Goal: Register for event/course

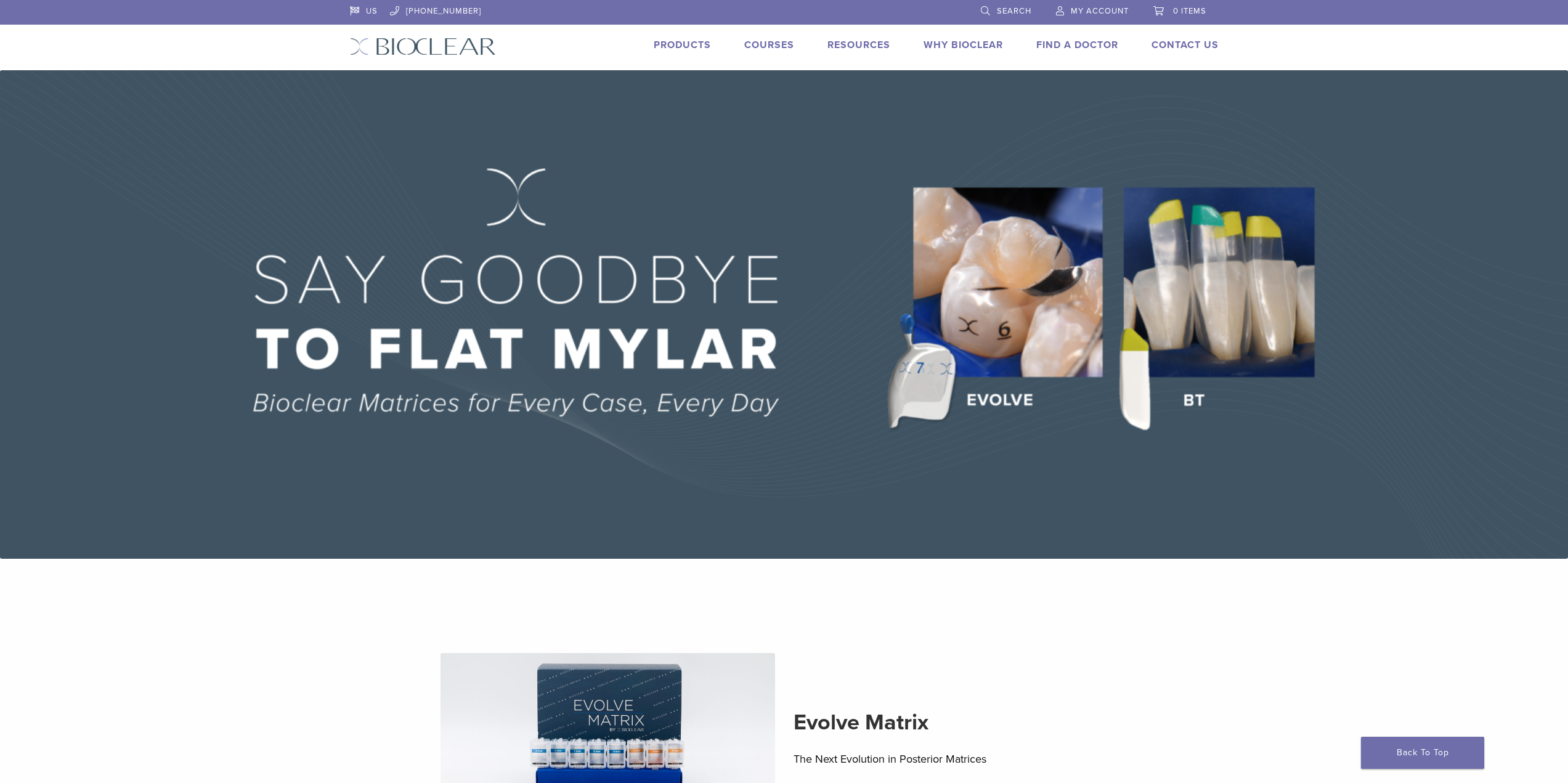
click at [1085, 18] on link "My Account" at bounding box center [1092, 9] width 73 height 18
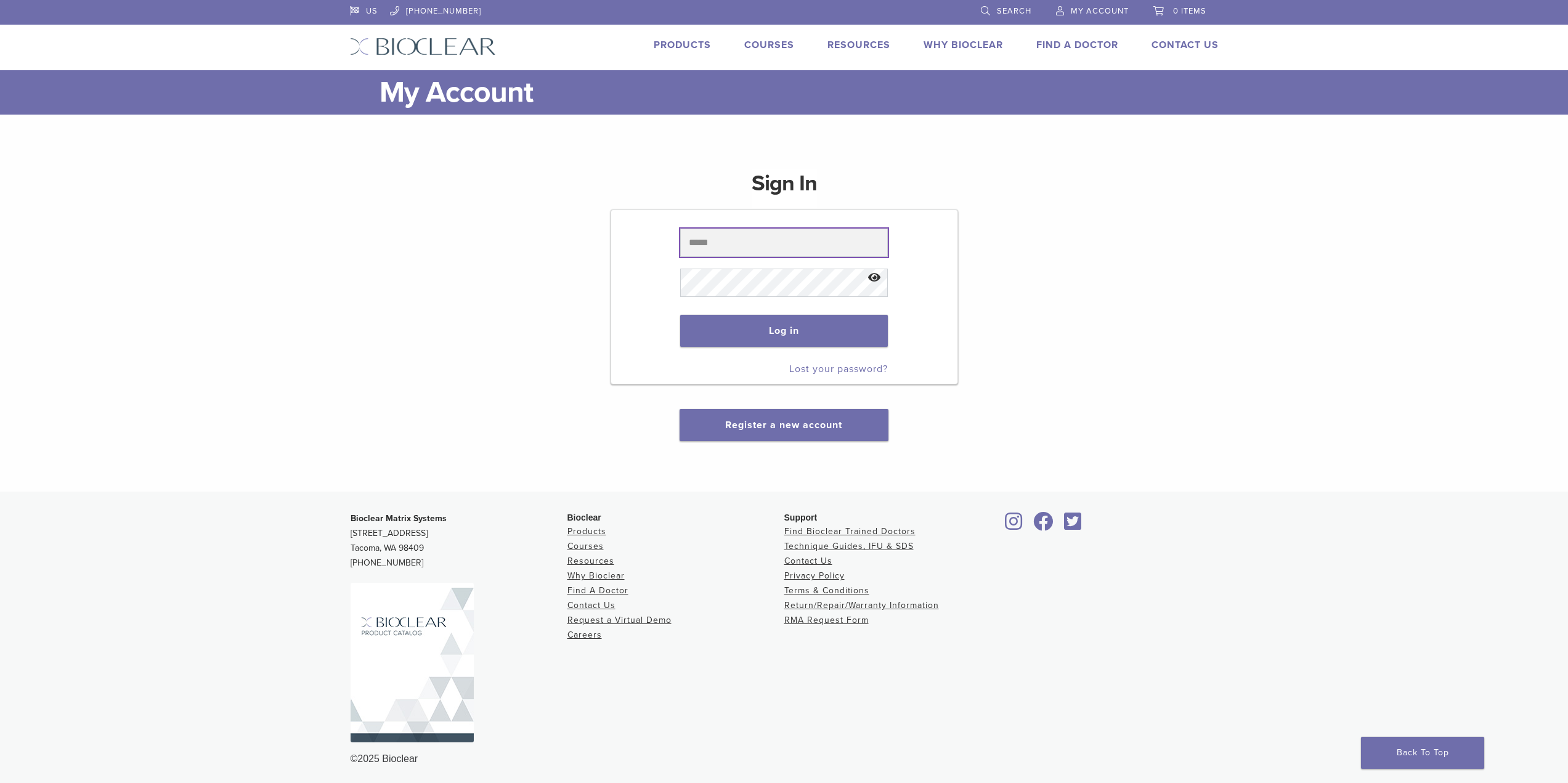
click at [795, 246] on input "text" at bounding box center [784, 242] width 208 height 28
drag, startPoint x: 972, startPoint y: 234, endPoint x: 957, endPoint y: 234, distance: 15.0
click at [972, 234] on div "Sign In Log in Lost your password? Register a new account" at bounding box center [784, 298] width 869 height 287
click at [802, 244] on input "text" at bounding box center [784, 242] width 208 height 28
type input "**********"
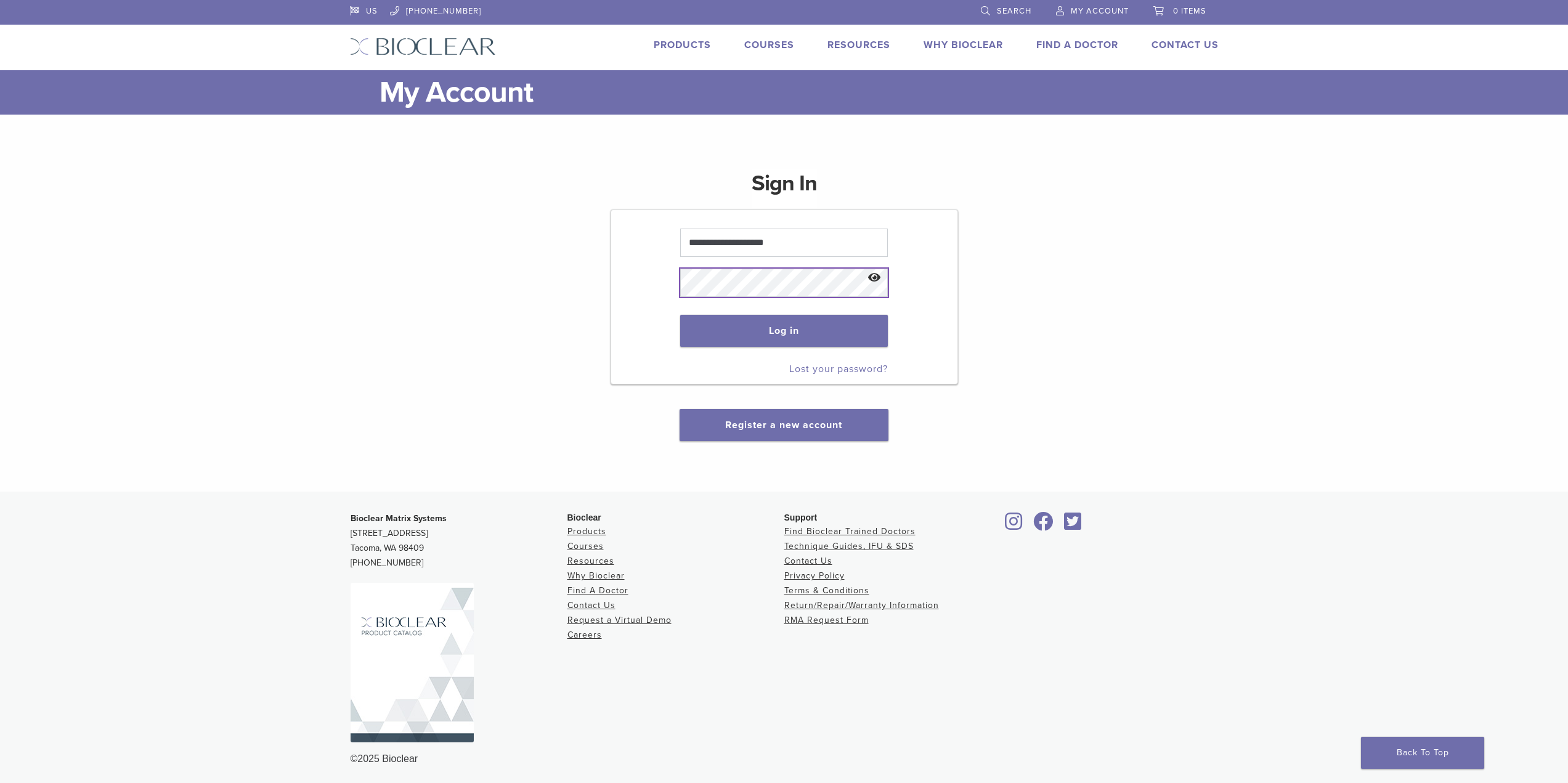
click at [680, 314] on button "Log in" at bounding box center [784, 330] width 208 height 32
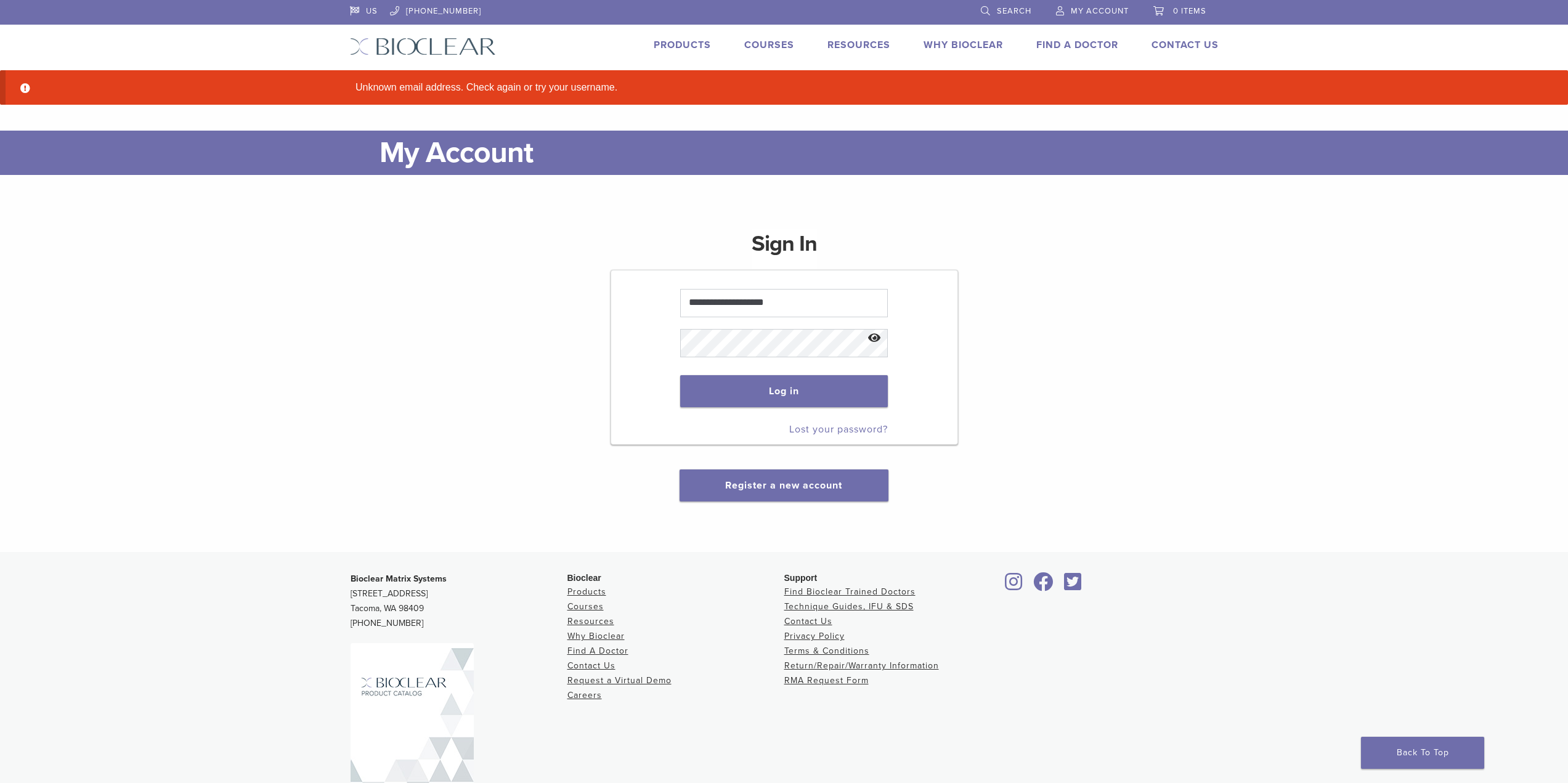
click at [724, 327] on span at bounding box center [784, 343] width 208 height 40
click at [680, 375] on button "Log in" at bounding box center [784, 392] width 208 height 32
click at [775, 392] on button "Log in" at bounding box center [784, 392] width 208 height 32
click at [826, 430] on link "Lost your password?" at bounding box center [838, 429] width 98 height 12
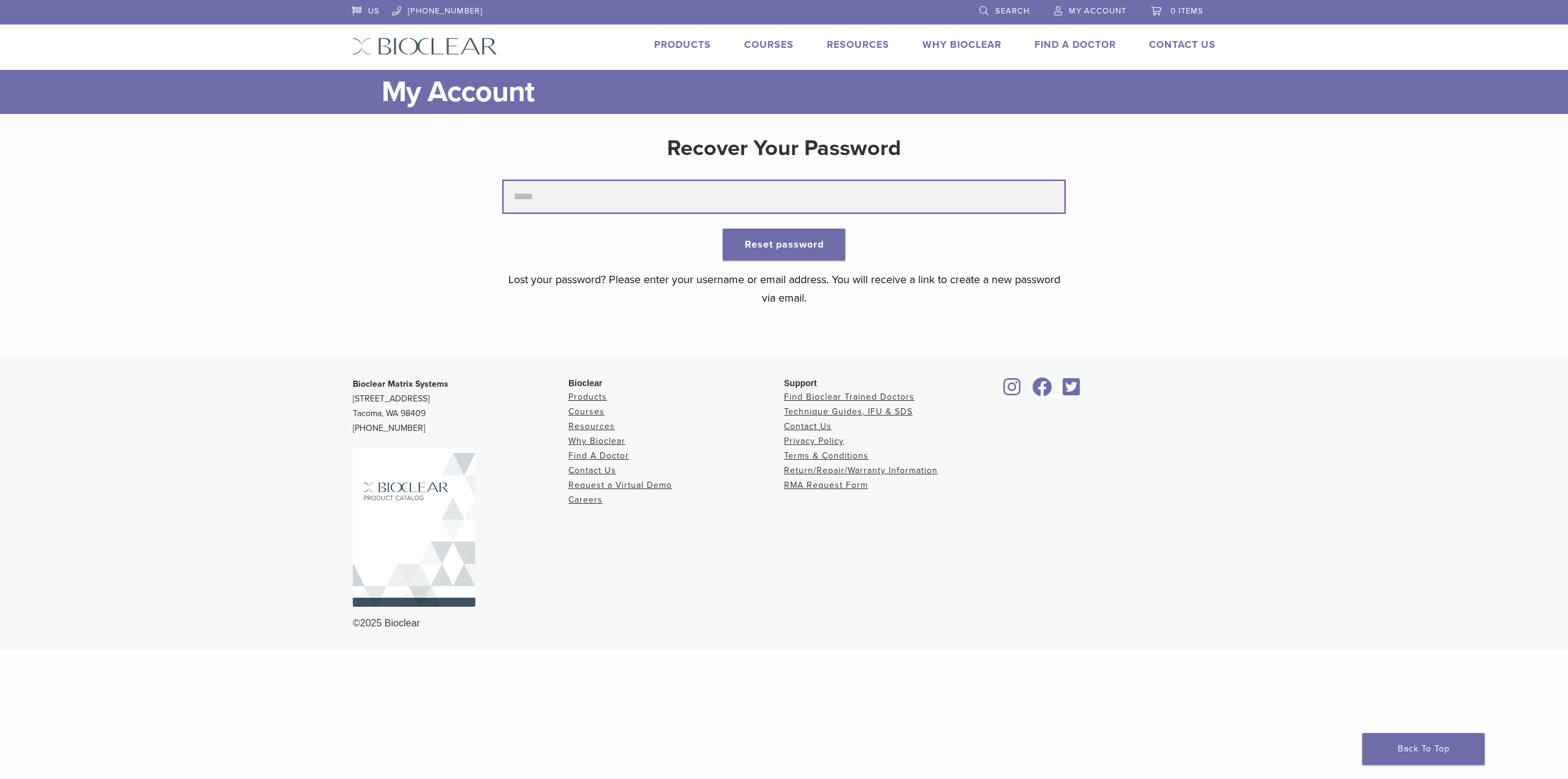
click at [738, 197] on input "text" at bounding box center [784, 197] width 562 height 32
type input "*"
type input "**********"
click at [723, 229] on button "Reset password" at bounding box center [783, 244] width 122 height 32
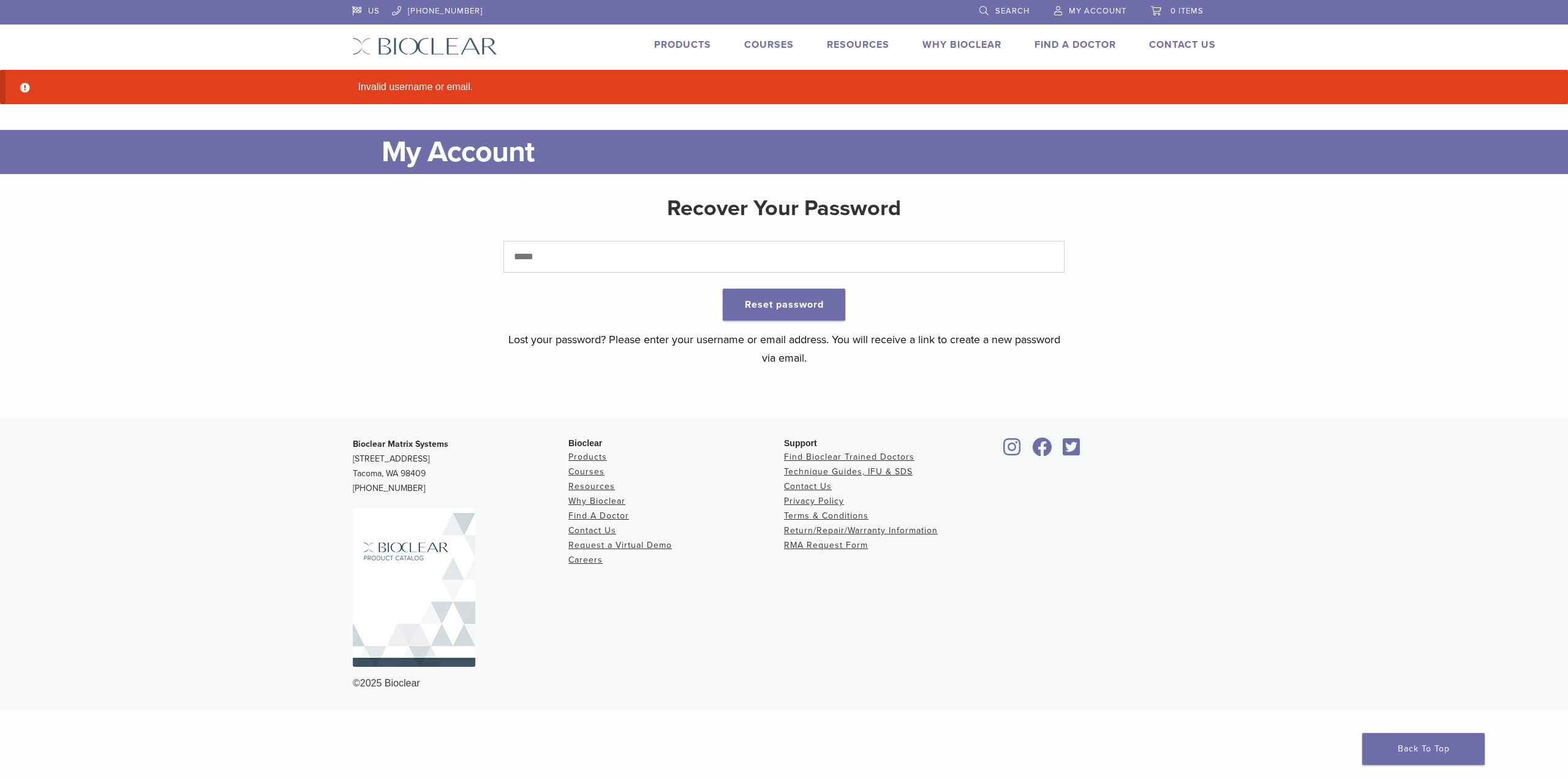
click at [695, 230] on div "Recover Your Password Reset password Lost your password? Please enter your user…" at bounding box center [784, 280] width 562 height 173
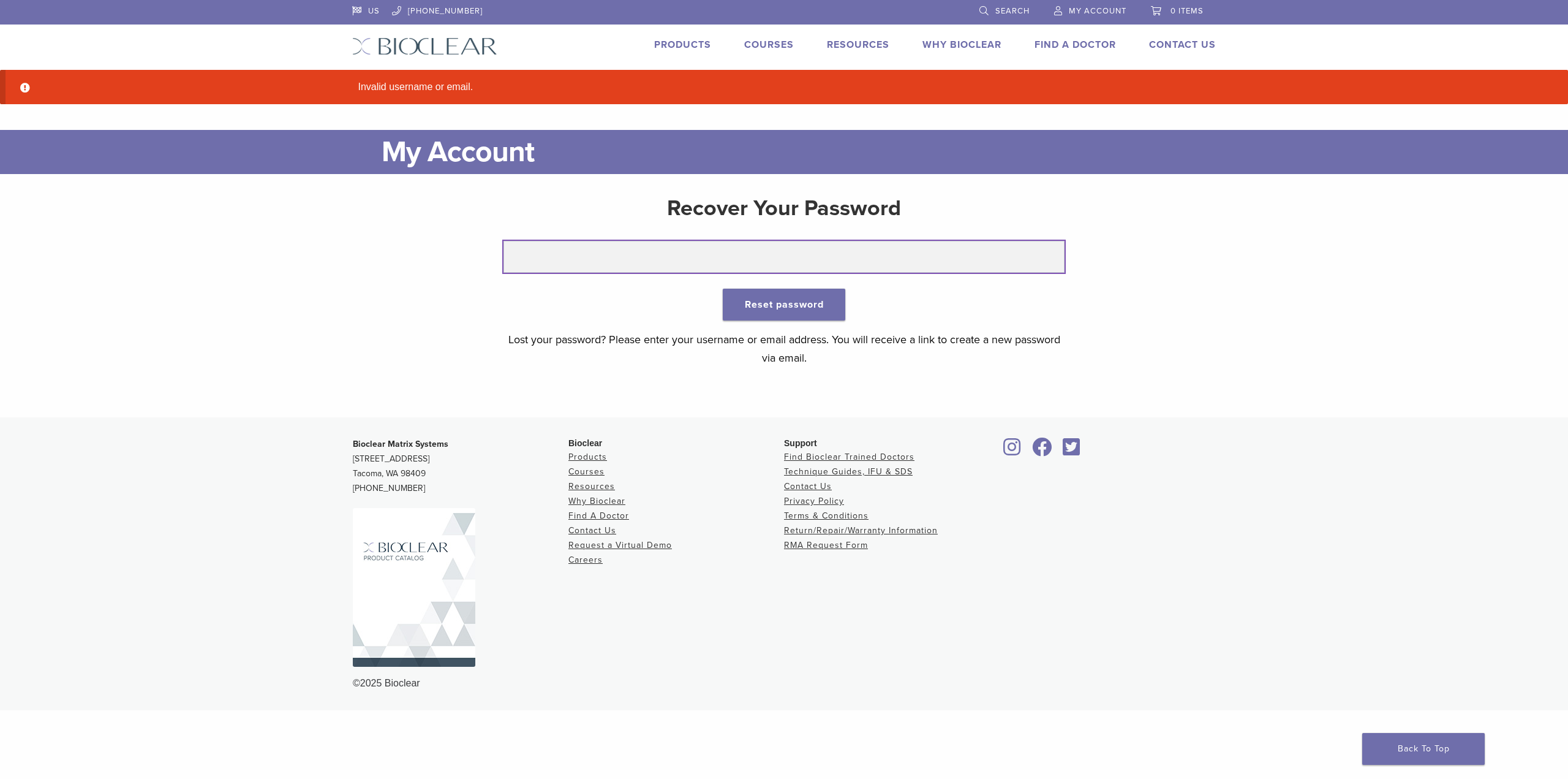
click at [692, 244] on input "text" at bounding box center [784, 257] width 562 height 32
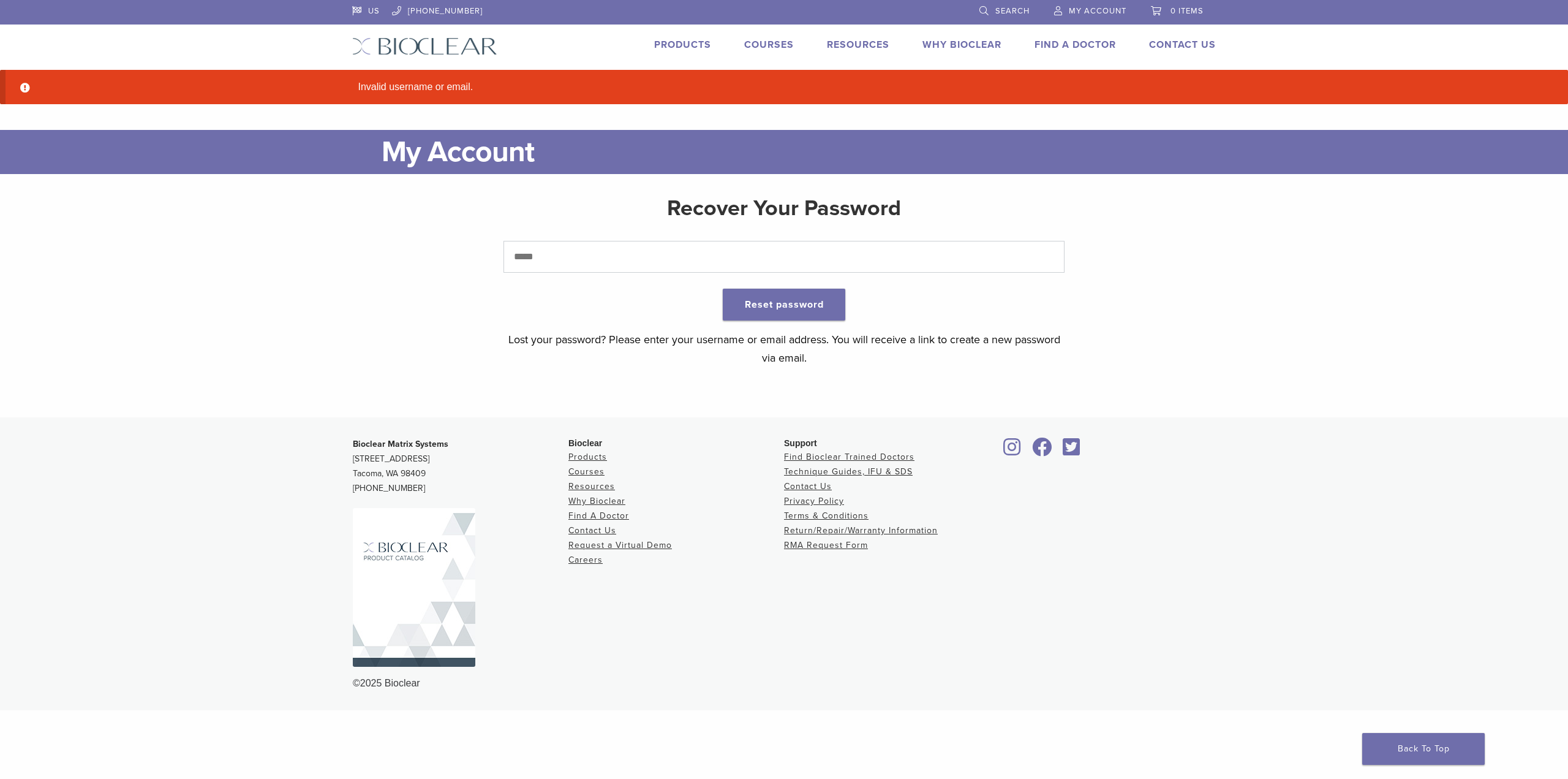
click at [364, 222] on div "Recover Your Password Reset password Lost your password? Please enter your user…" at bounding box center [784, 280] width 864 height 173
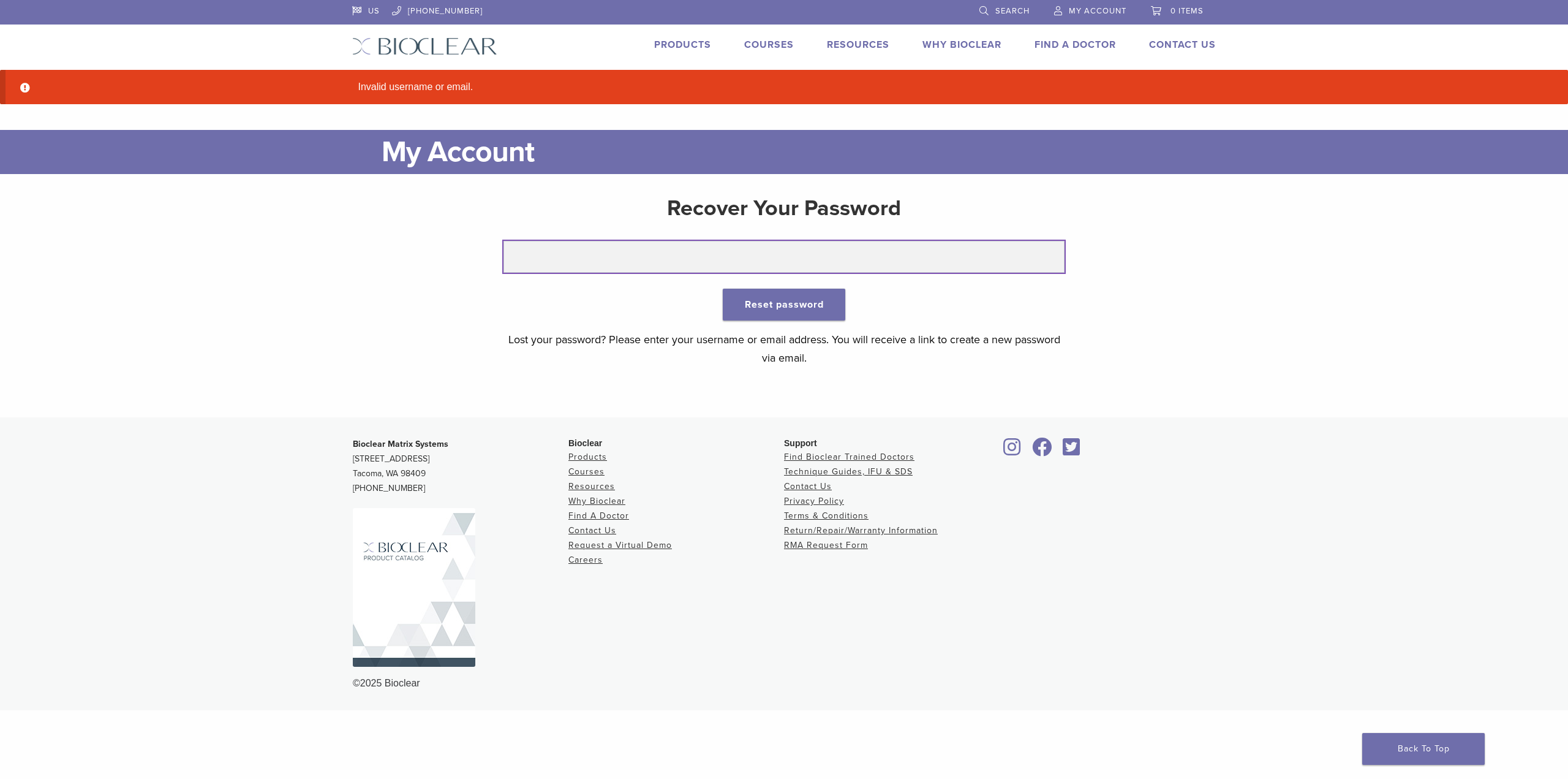
click at [592, 251] on input "text" at bounding box center [784, 257] width 562 height 32
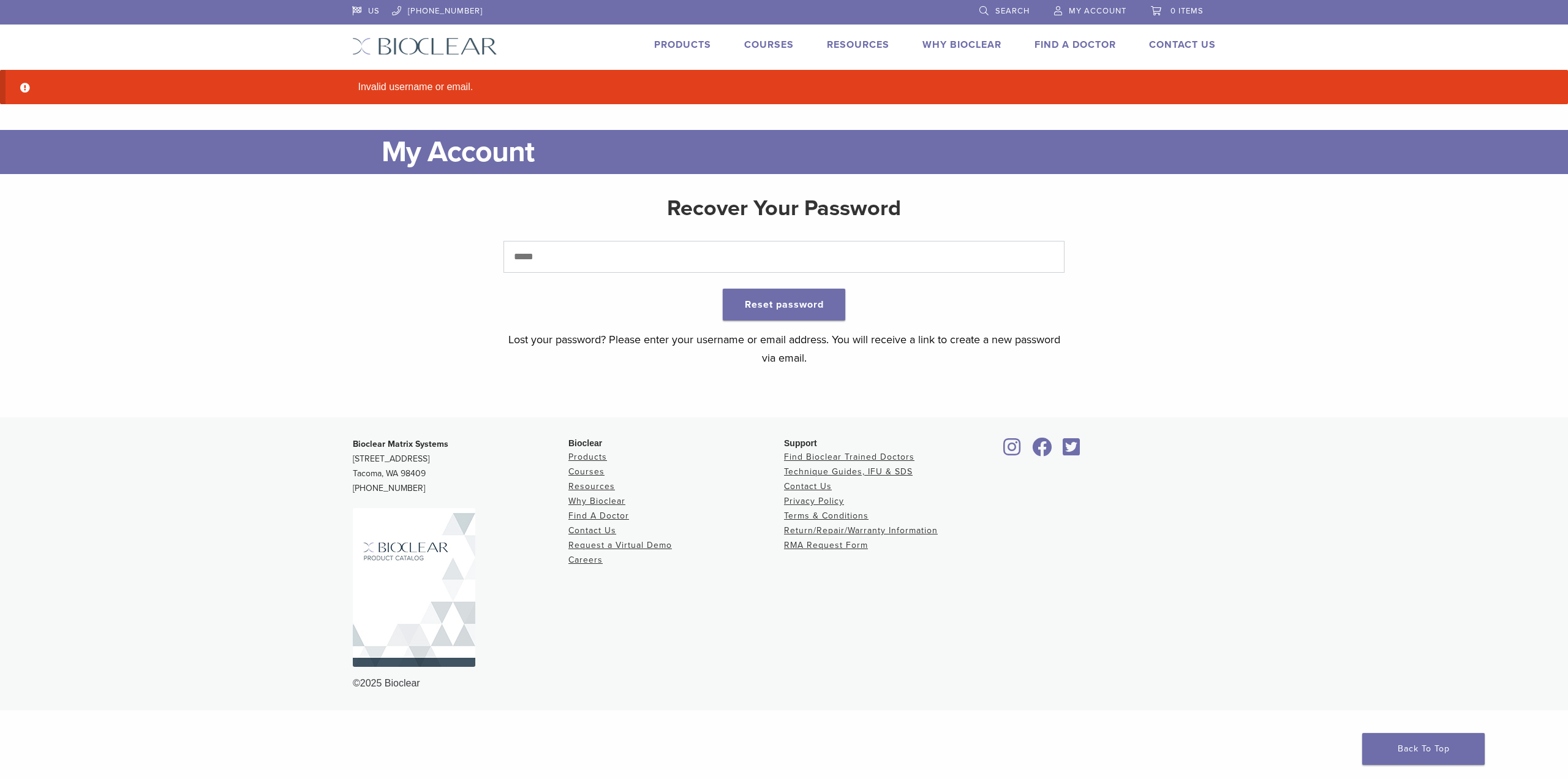
click at [774, 52] on li "Courses" at bounding box center [769, 44] width 49 height 14
click at [775, 49] on link "Courses" at bounding box center [769, 45] width 49 height 12
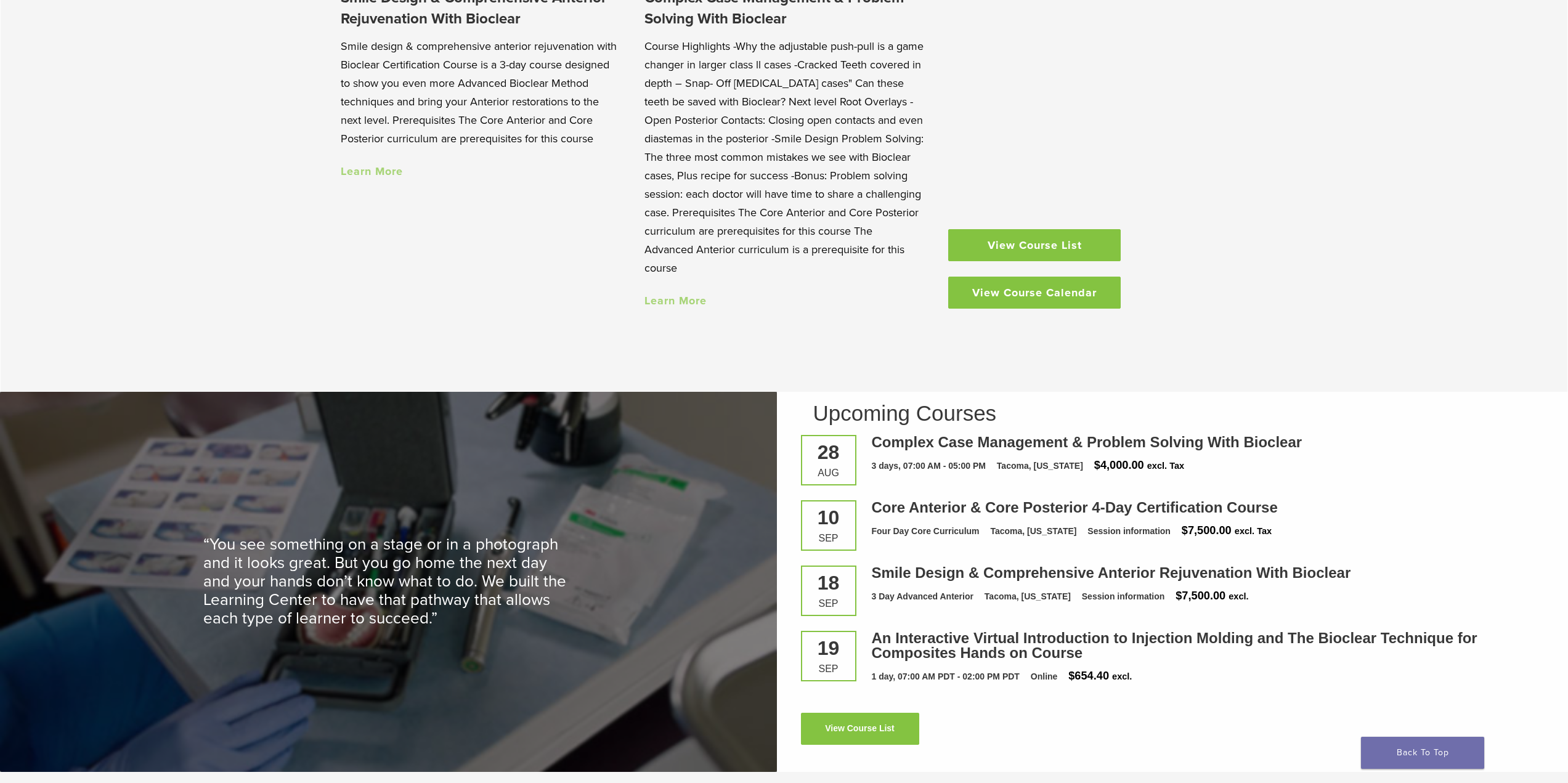
scroll to position [1540, 0]
click at [870, 726] on link "View Course List" at bounding box center [860, 728] width 118 height 32
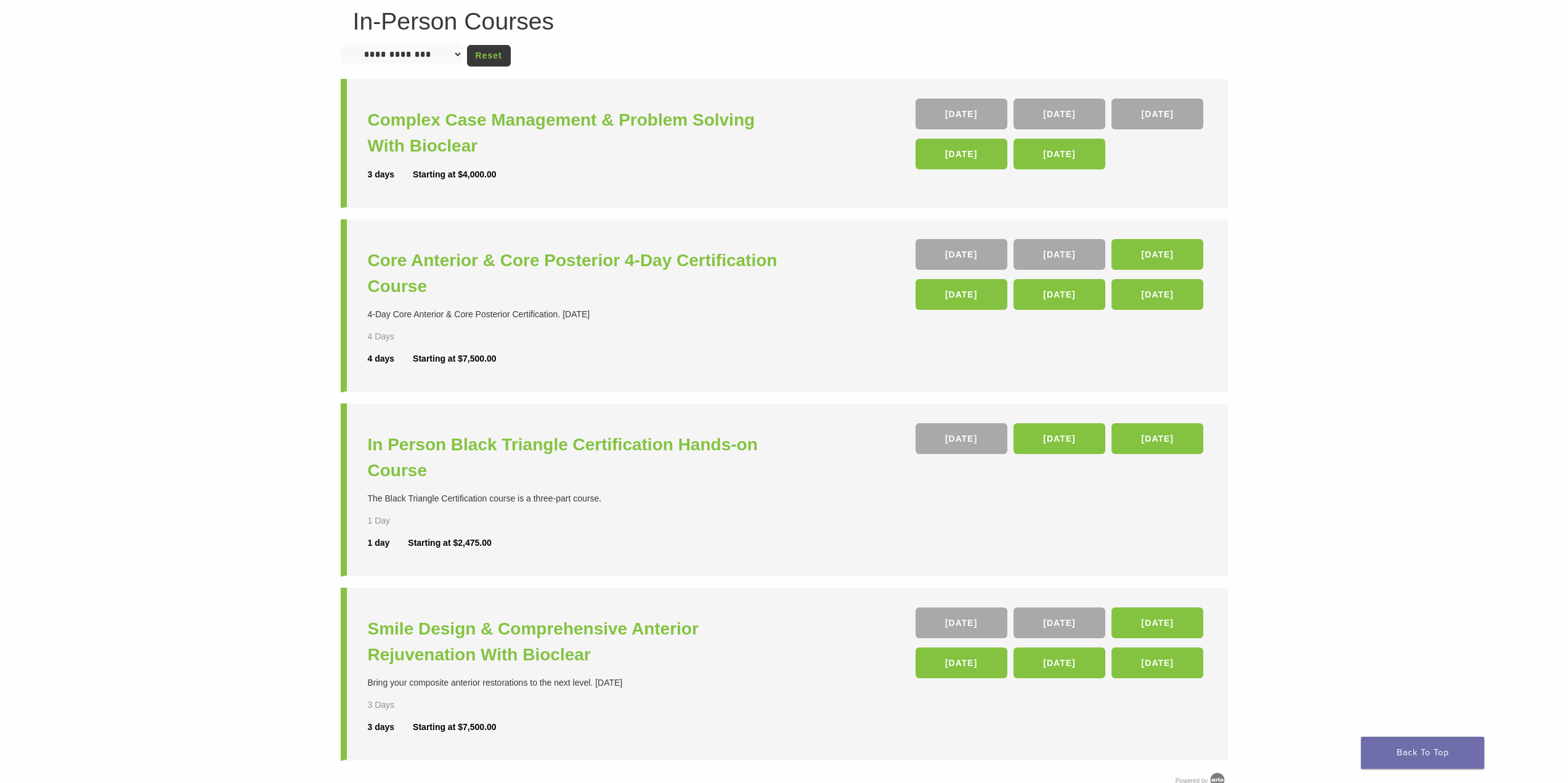
scroll to position [123, 0]
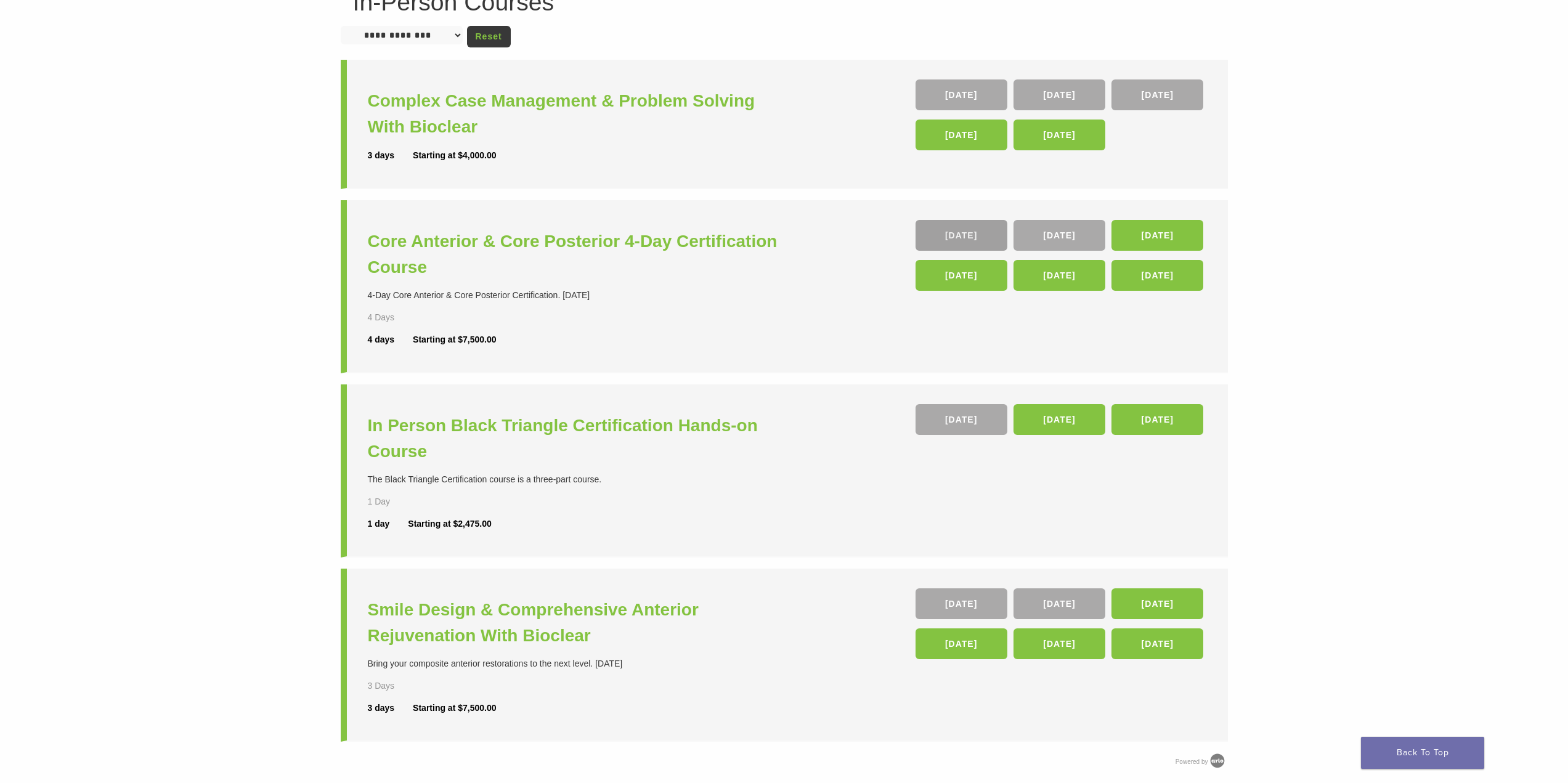
click at [947, 227] on link "10 Sep" at bounding box center [961, 235] width 92 height 31
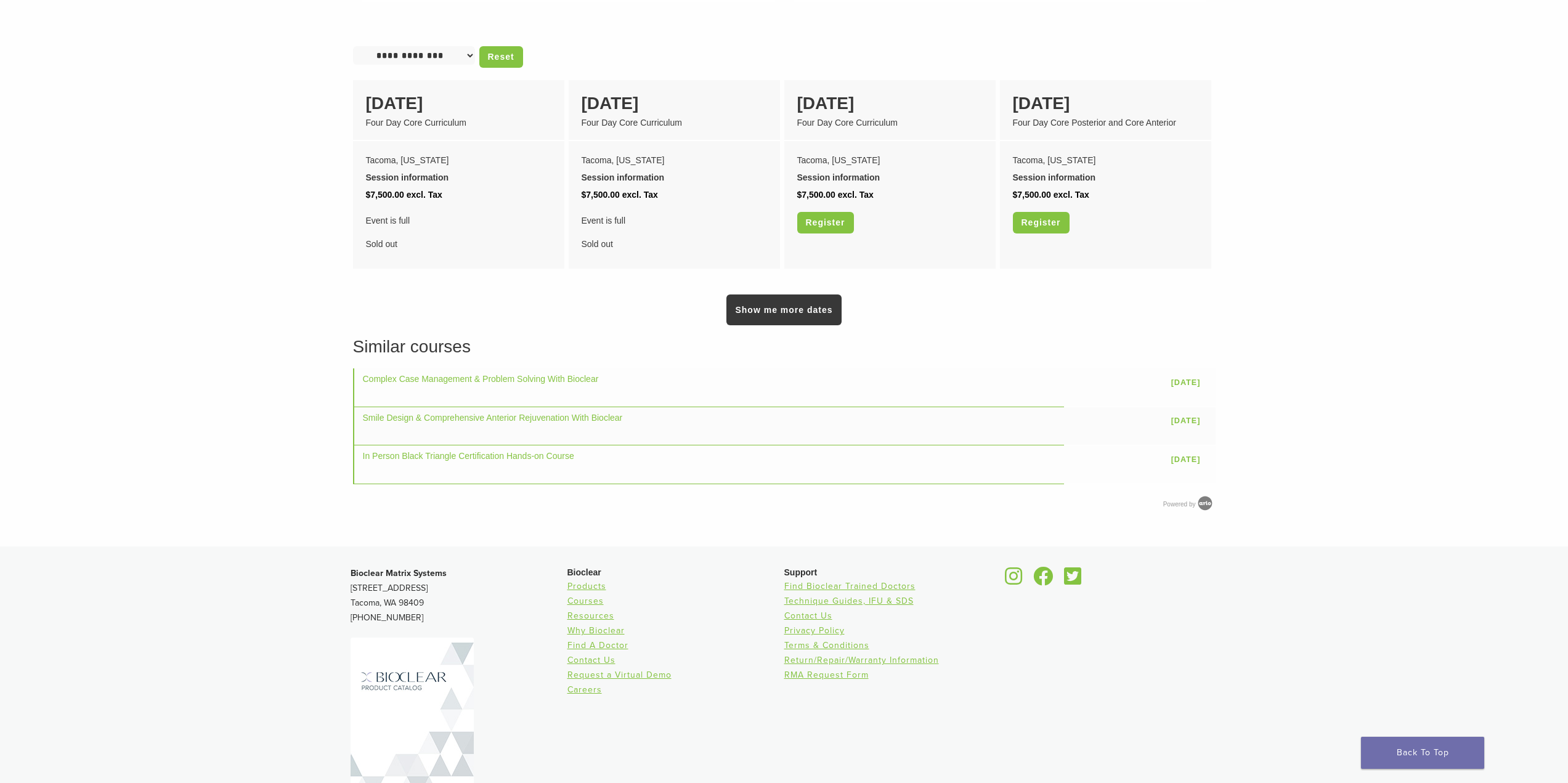
scroll to position [1047, 0]
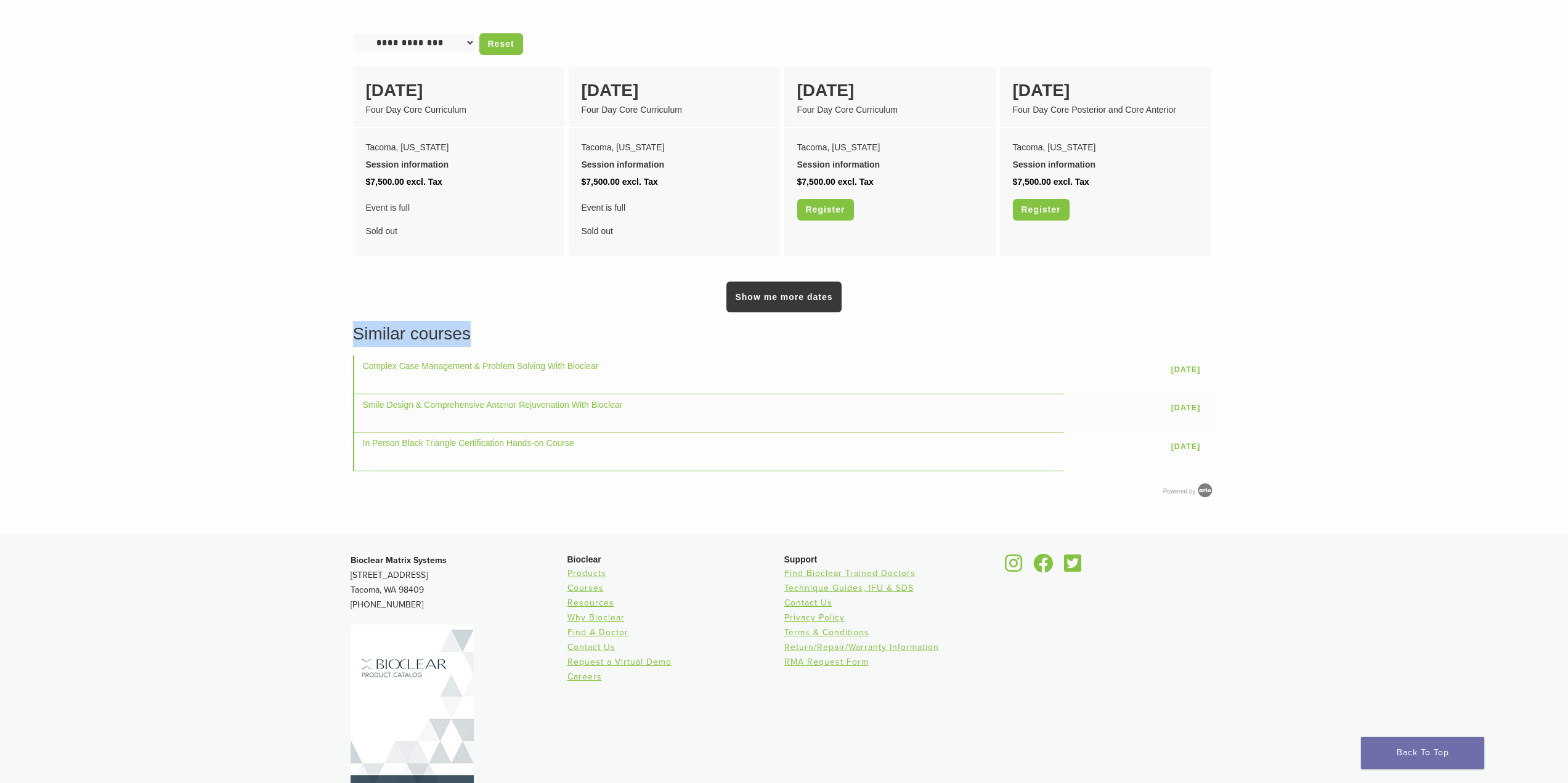
drag, startPoint x: 319, startPoint y: 304, endPoint x: 486, endPoint y: 335, distance: 169.9
click at [489, 327] on h3 "Similar courses" at bounding box center [784, 334] width 863 height 26
drag, startPoint x: 487, startPoint y: 324, endPoint x: 337, endPoint y: 316, distance: 150.2
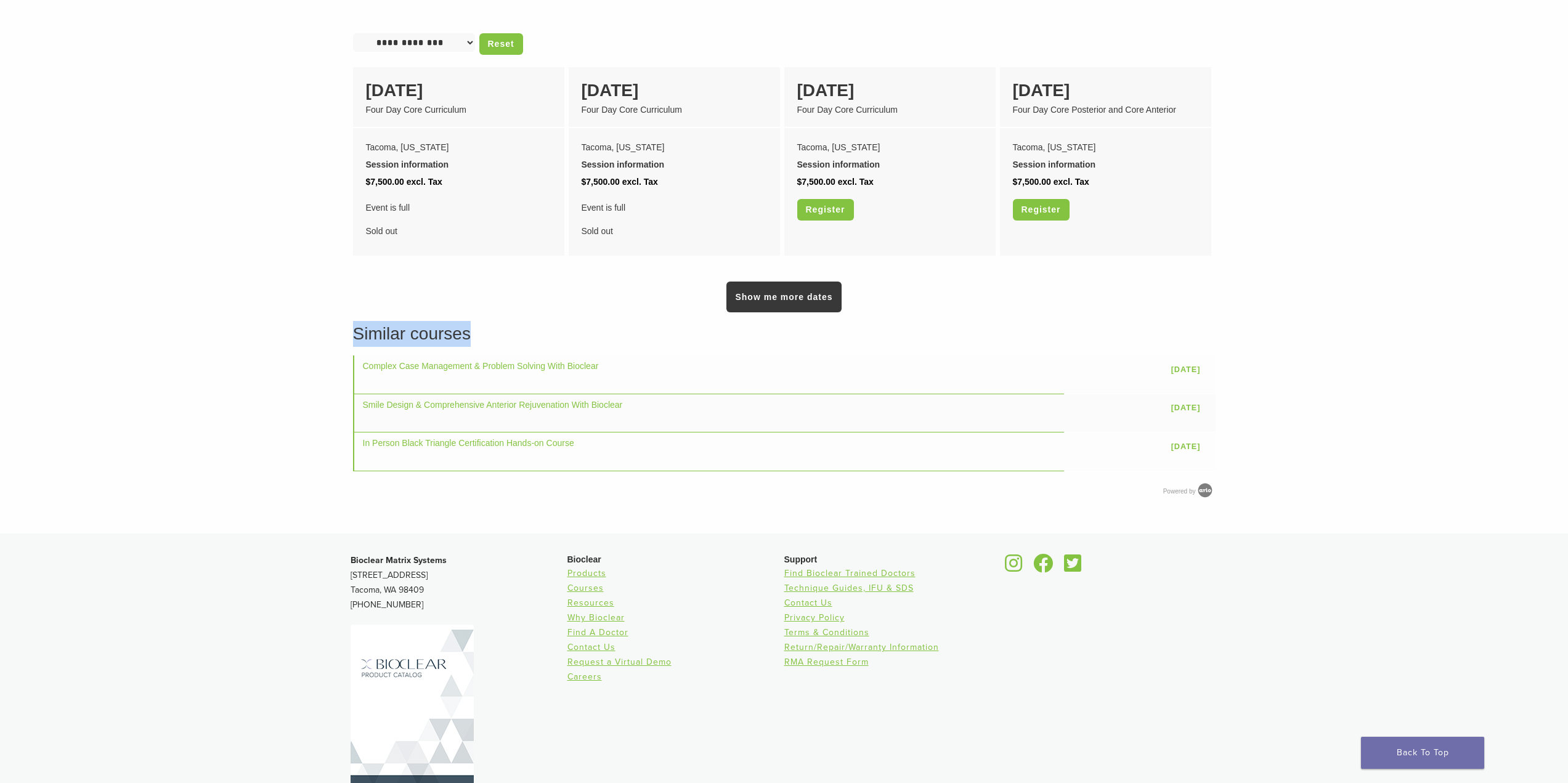
drag, startPoint x: 337, startPoint y: 316, endPoint x: 440, endPoint y: 324, distance: 103.3
click at [468, 322] on h3 "Similar courses" at bounding box center [784, 334] width 863 height 26
drag, startPoint x: 470, startPoint y: 321, endPoint x: 309, endPoint y: 322, distance: 161.0
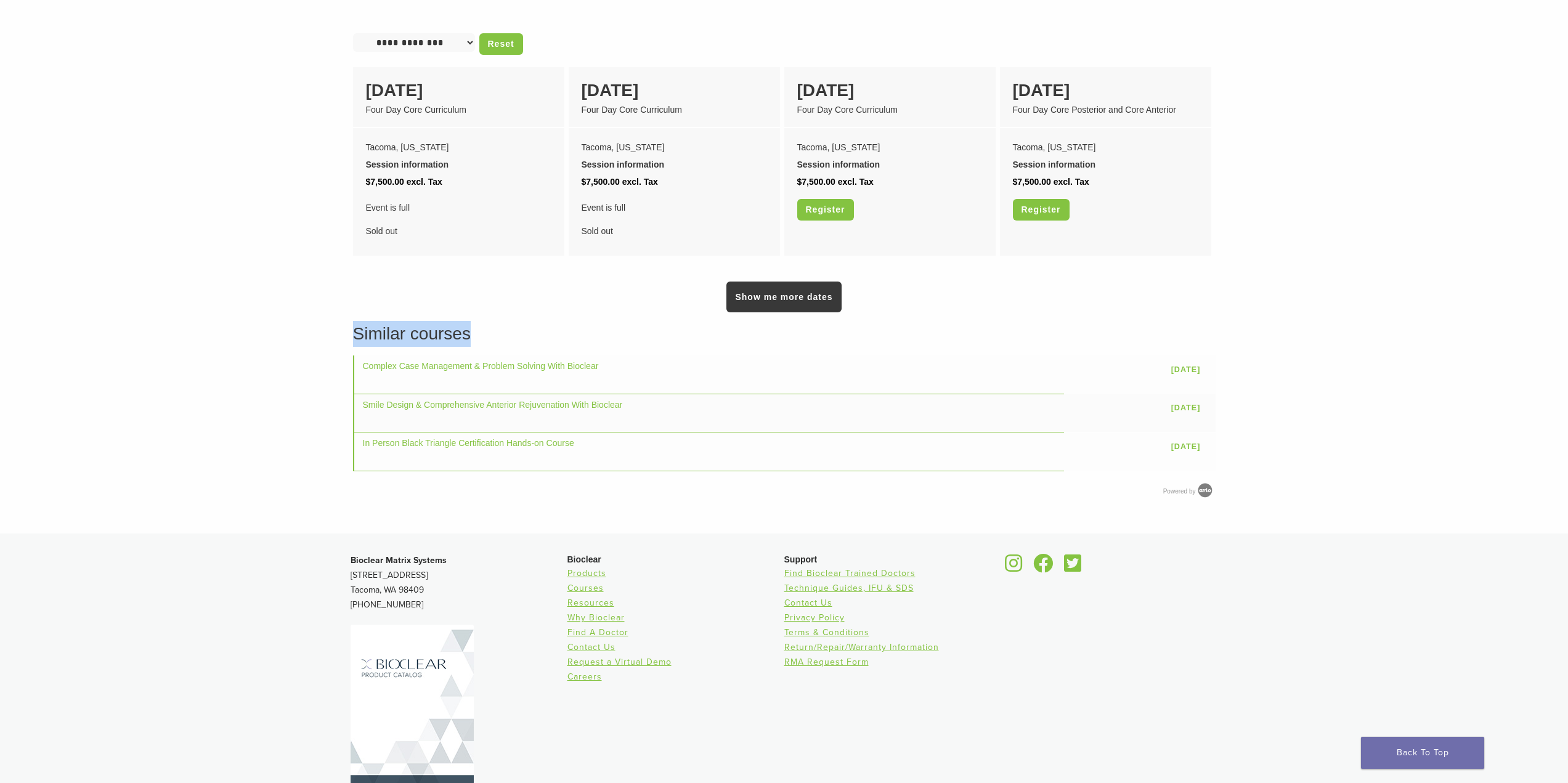
drag, startPoint x: 309, startPoint y: 322, endPoint x: 456, endPoint y: 317, distance: 147.1
click at [487, 321] on h3 "Similar courses" at bounding box center [784, 334] width 863 height 26
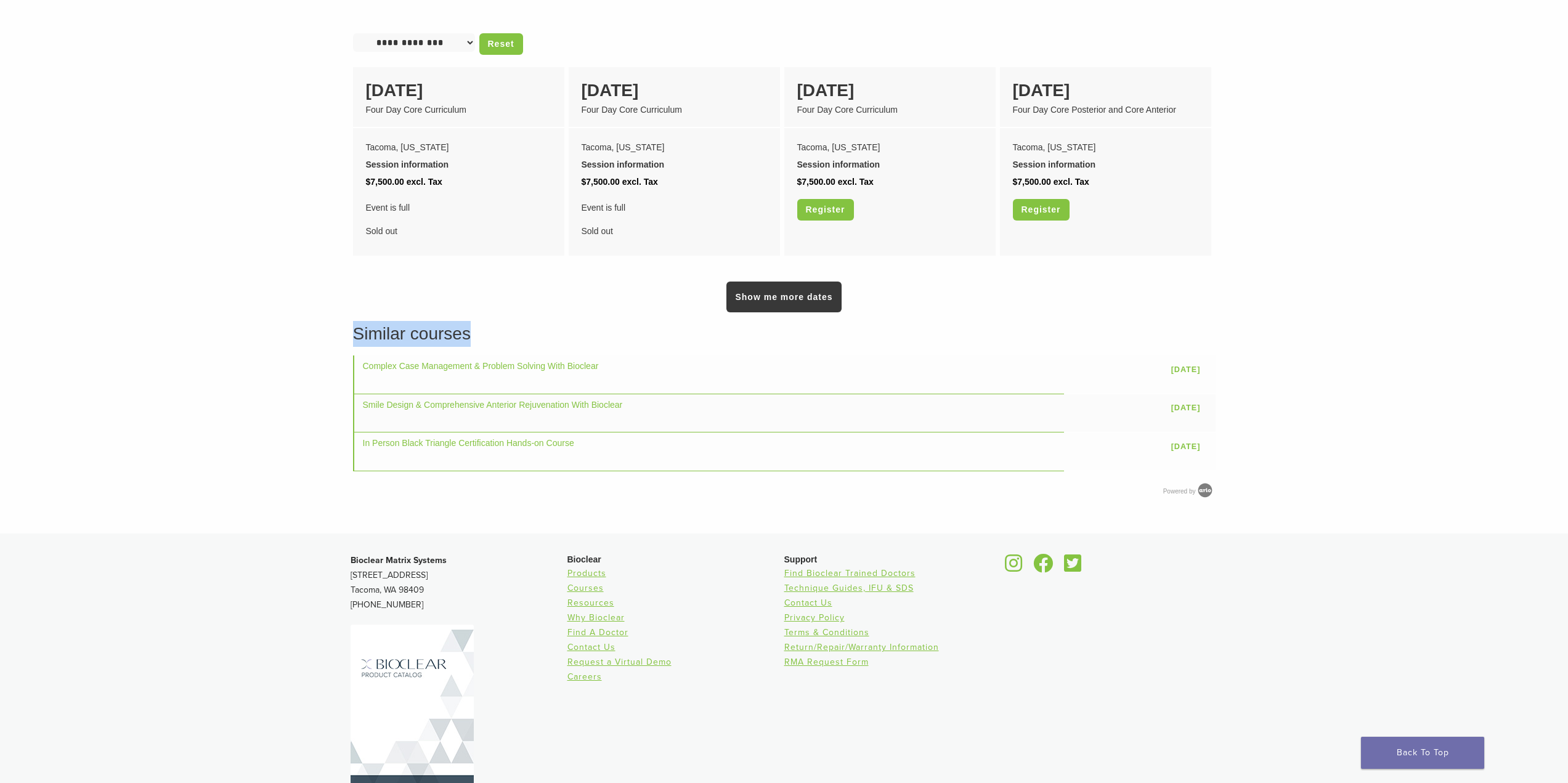
click at [487, 321] on h3 "Similar courses" at bounding box center [784, 334] width 863 height 26
click at [515, 321] on h3 "Similar courses" at bounding box center [784, 334] width 863 height 26
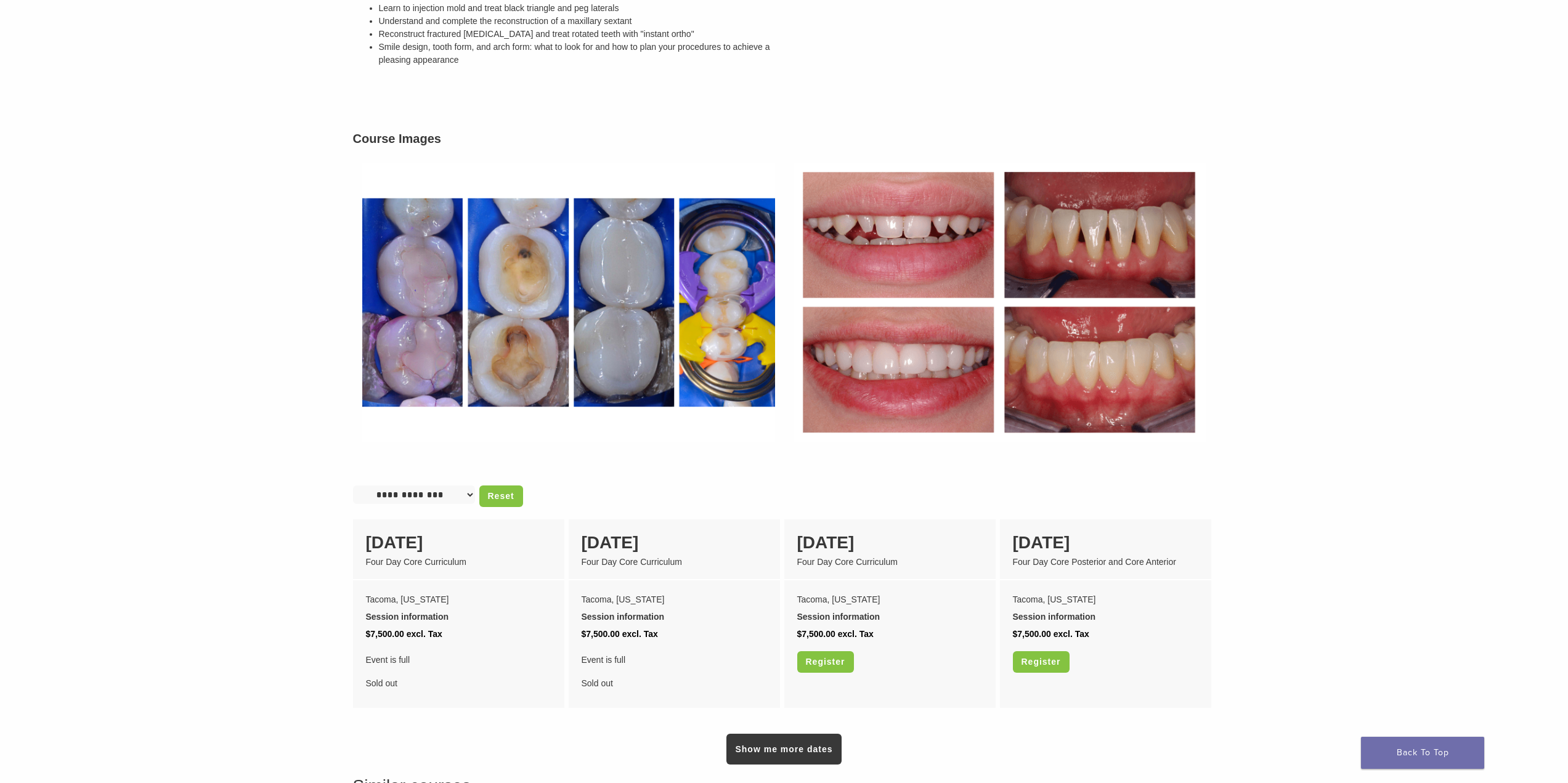
scroll to position [586, 0]
